Goal: Task Accomplishment & Management: Use online tool/utility

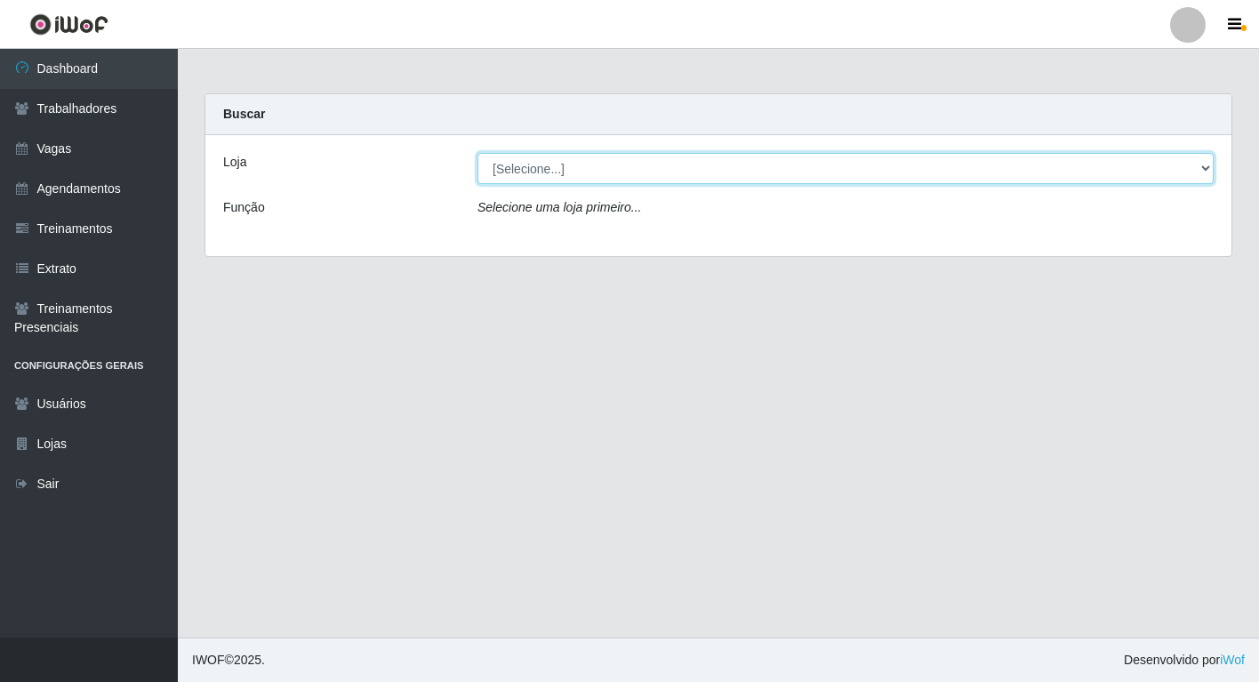
click at [663, 179] on select "[Selecione...] Sapore D'italia" at bounding box center [846, 168] width 736 height 31
select select "266"
click at [478, 153] on select "[Selecione...] Sapore D'italia" at bounding box center [846, 168] width 736 height 31
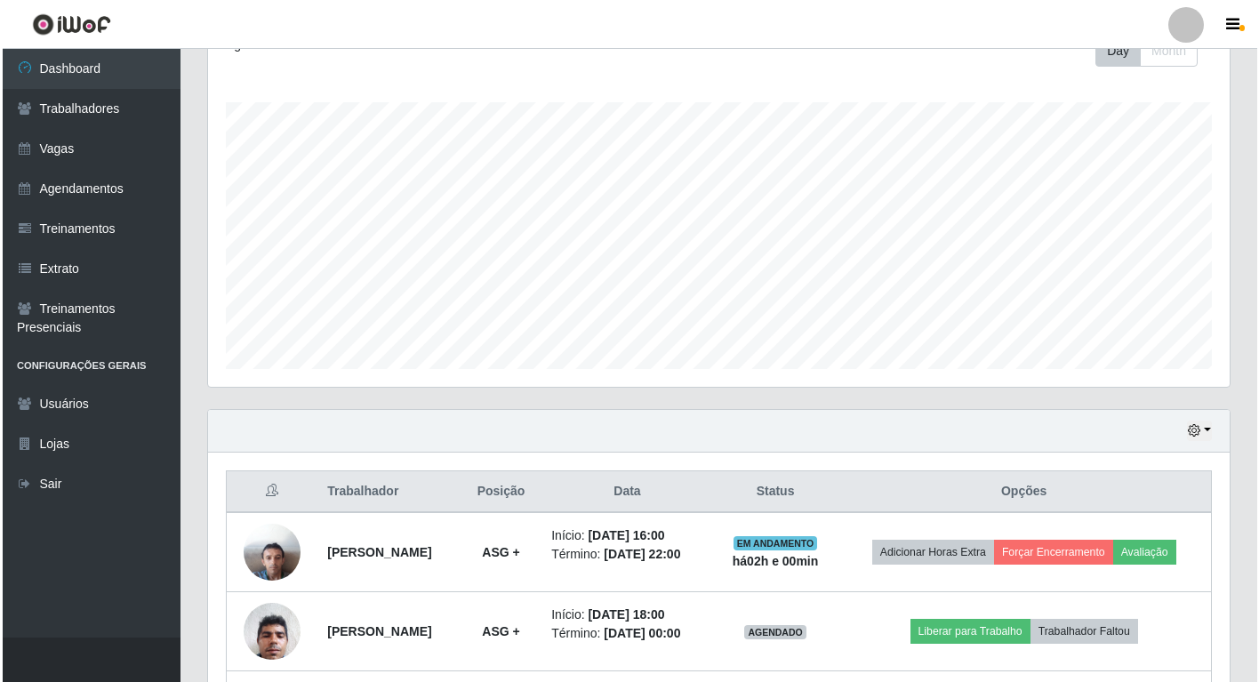
scroll to position [420, 0]
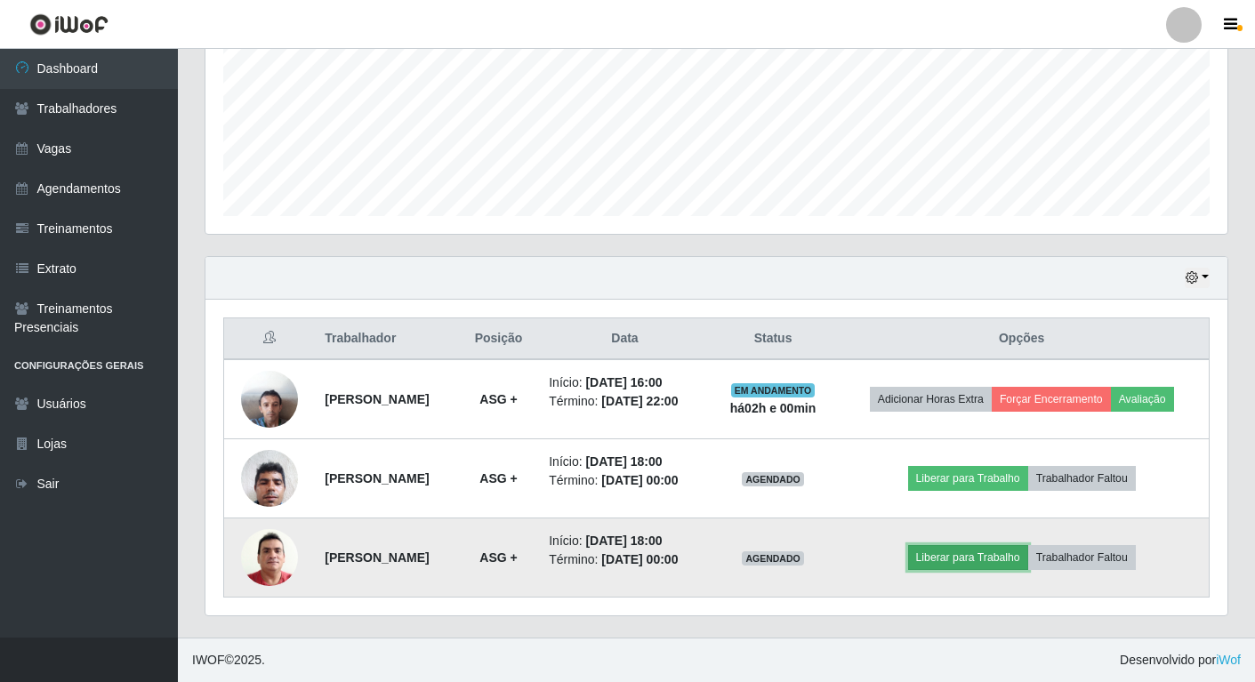
click at [992, 555] on button "Liberar para Trabalho" at bounding box center [968, 557] width 120 height 25
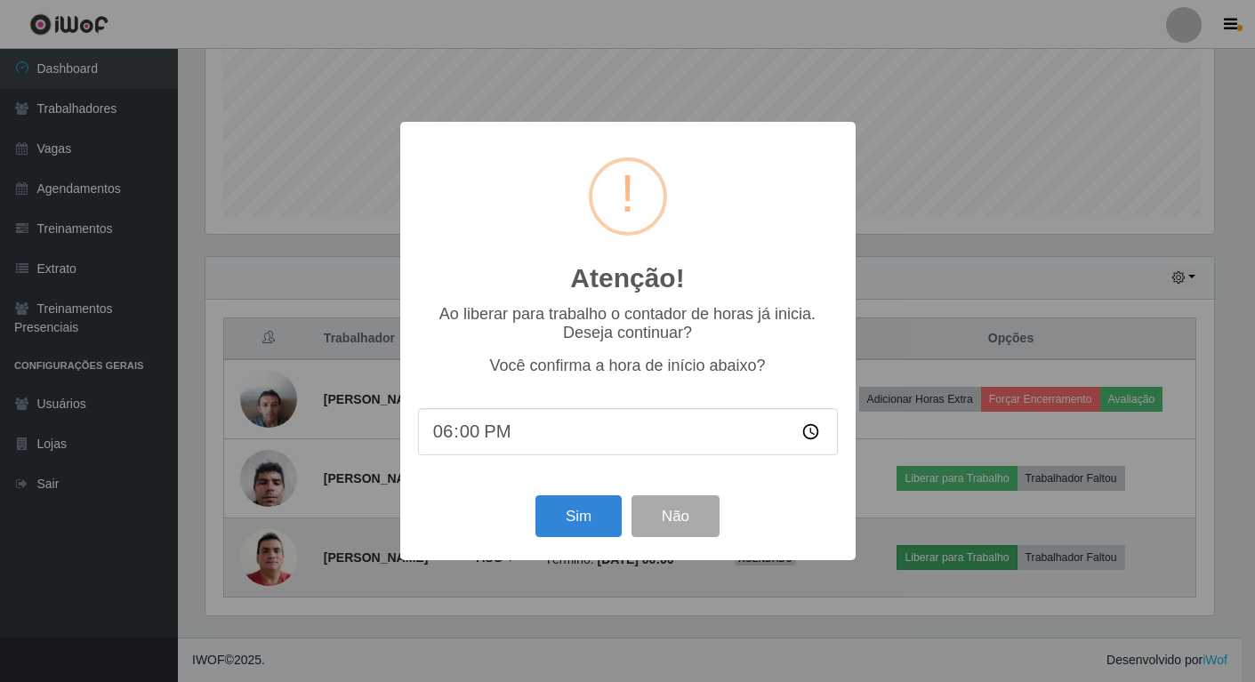
scroll to position [369, 1013]
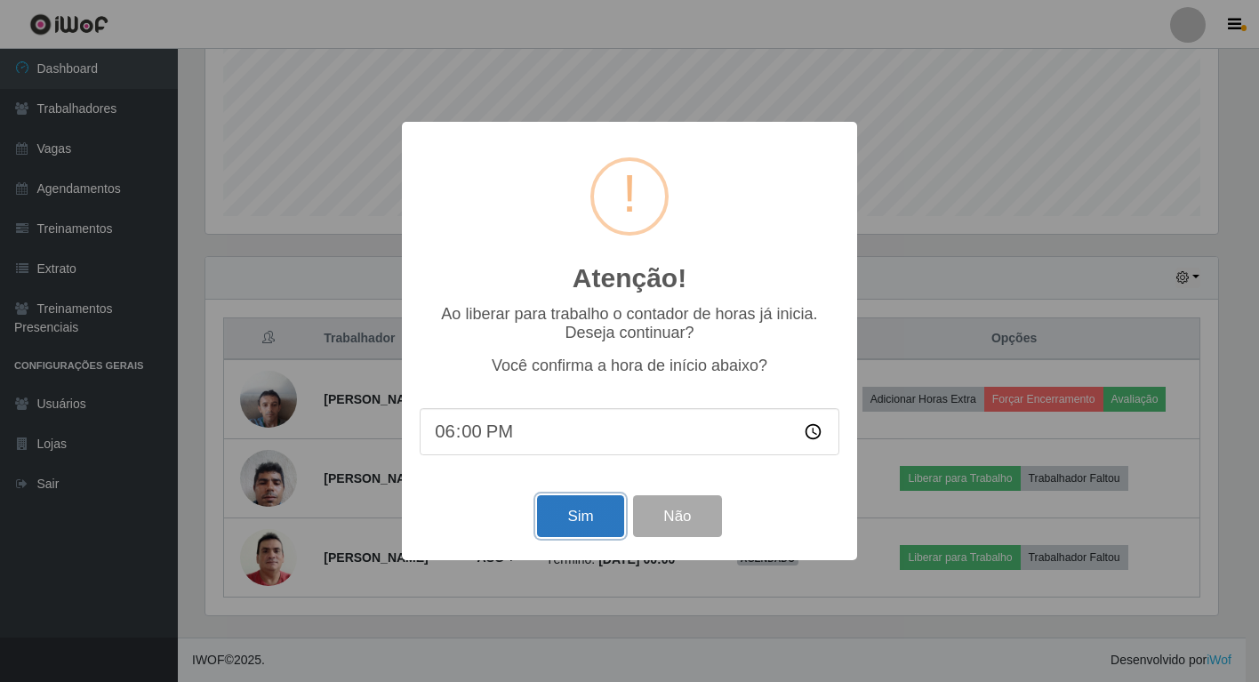
click at [554, 522] on button "Sim" at bounding box center [580, 516] width 86 height 42
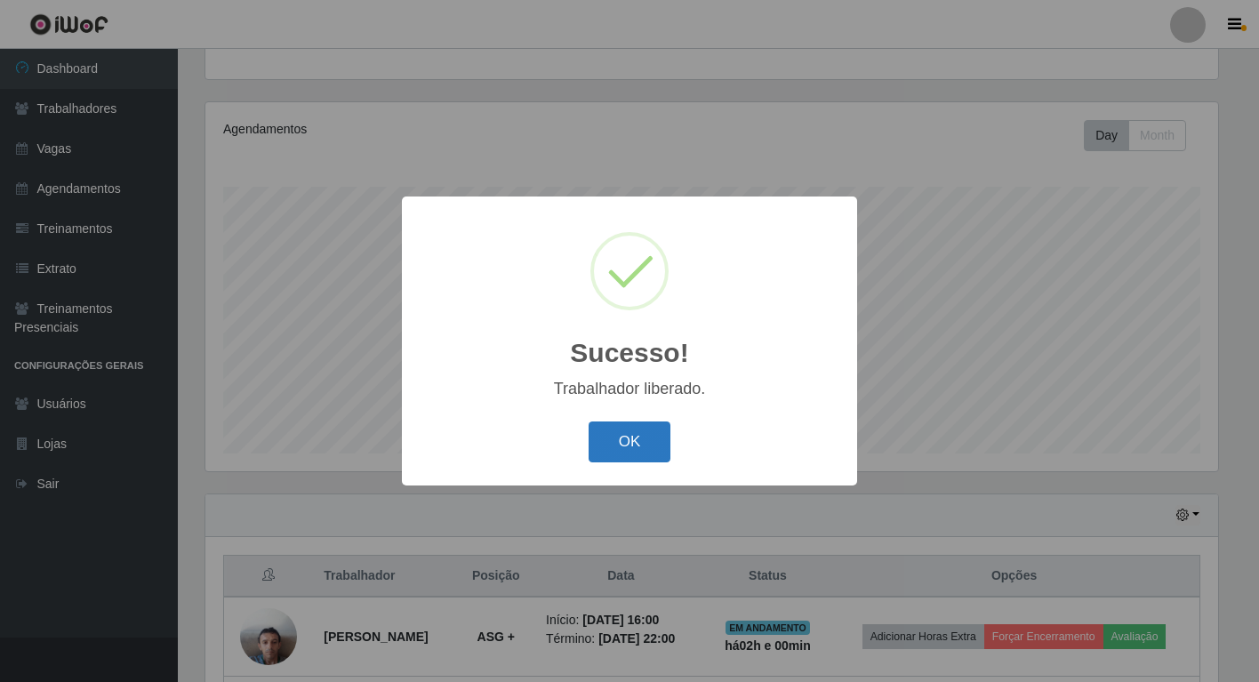
click at [608, 446] on button "OK" at bounding box center [630, 443] width 83 height 42
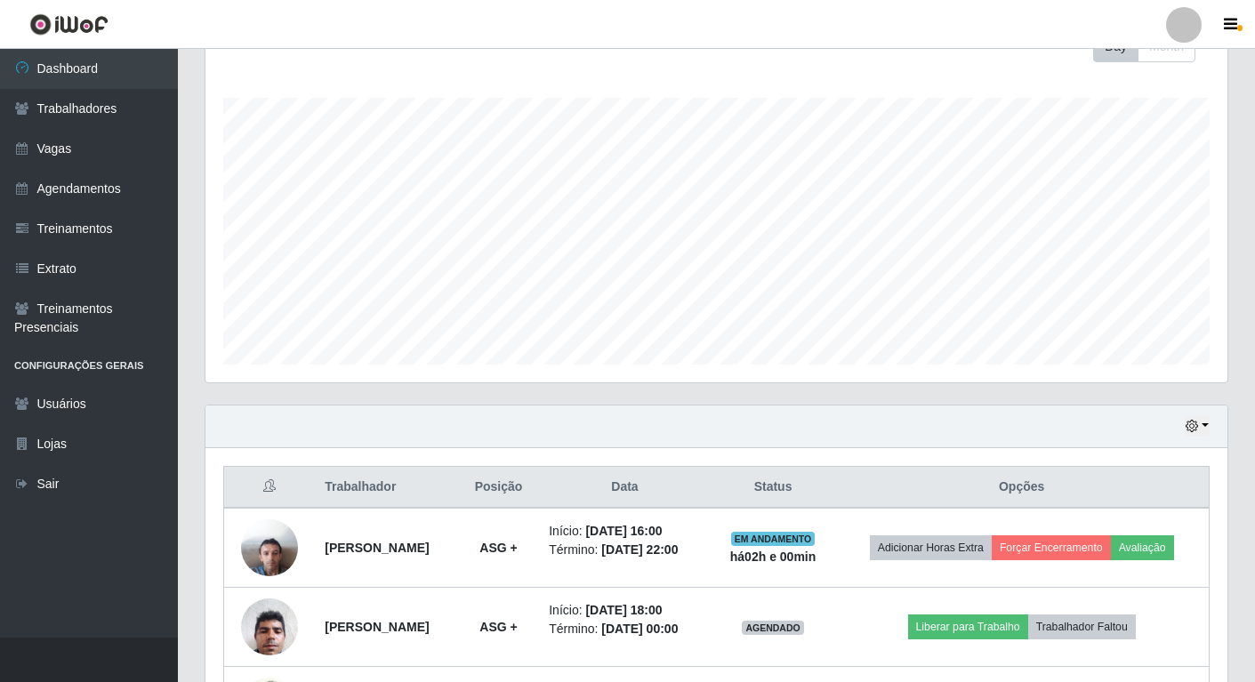
scroll to position [360, 0]
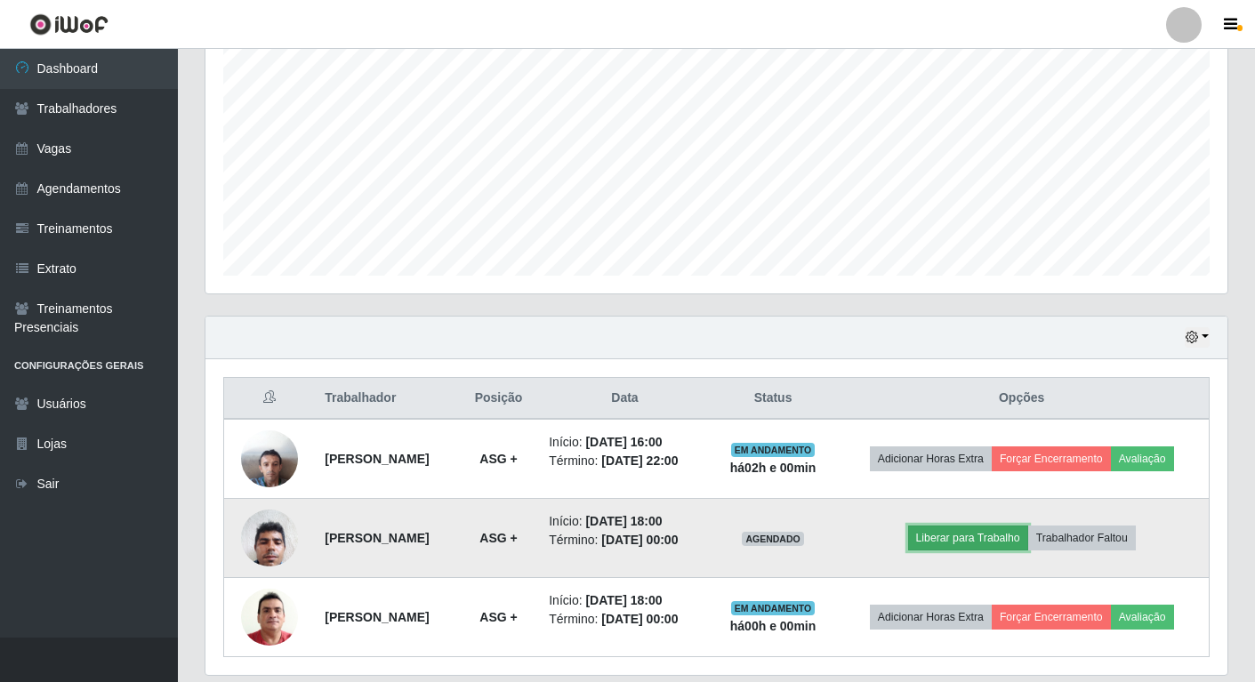
click at [978, 536] on button "Liberar para Trabalho" at bounding box center [968, 538] width 120 height 25
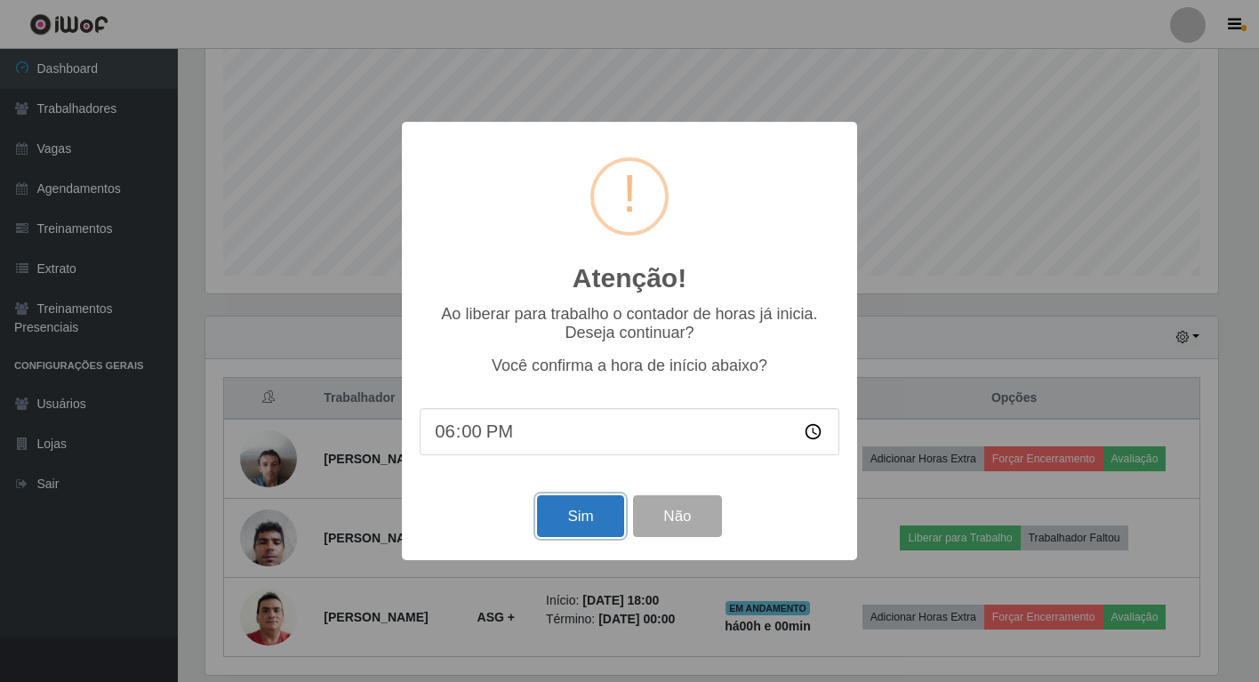
click at [581, 511] on button "Sim" at bounding box center [580, 516] width 86 height 42
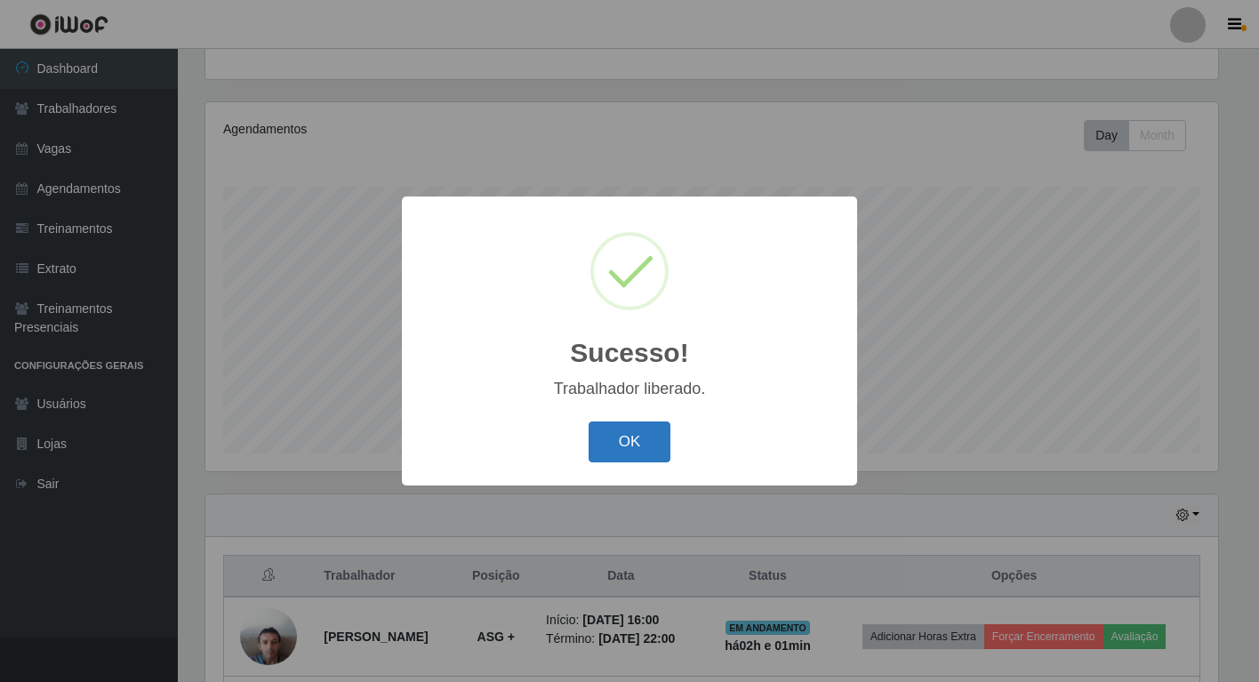
click at [606, 440] on button "OK" at bounding box center [630, 443] width 83 height 42
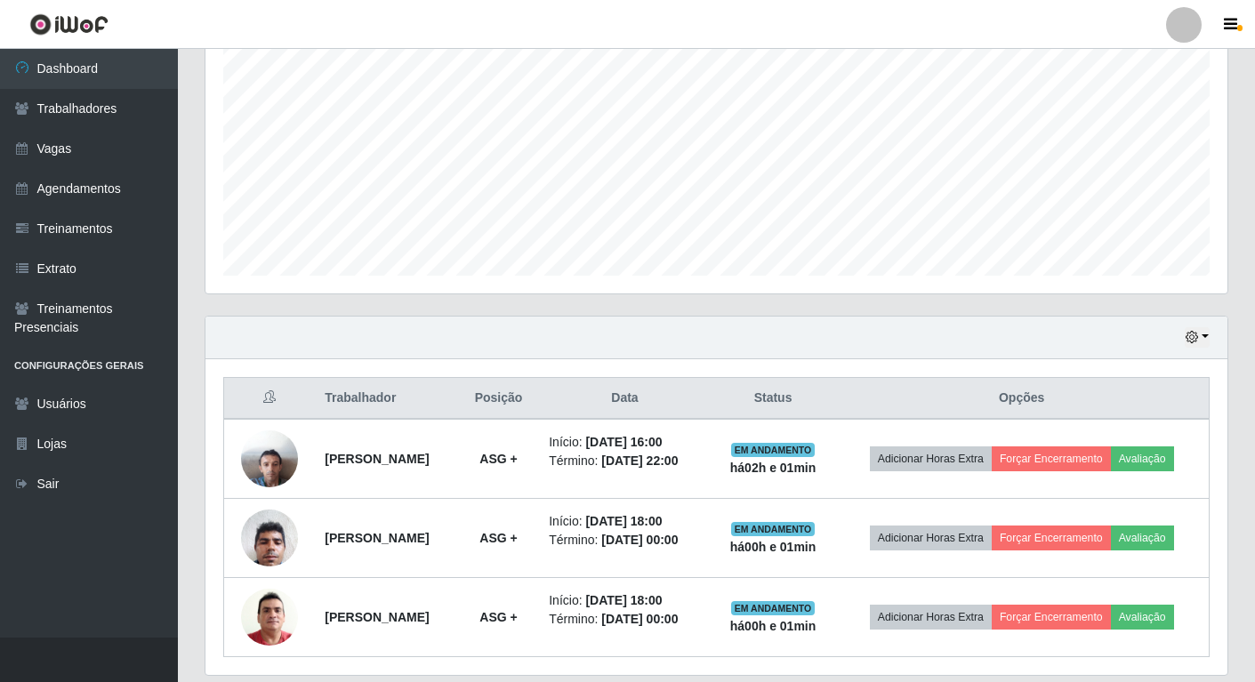
scroll to position [93, 0]
